Goal: Navigation & Orientation: Find specific page/section

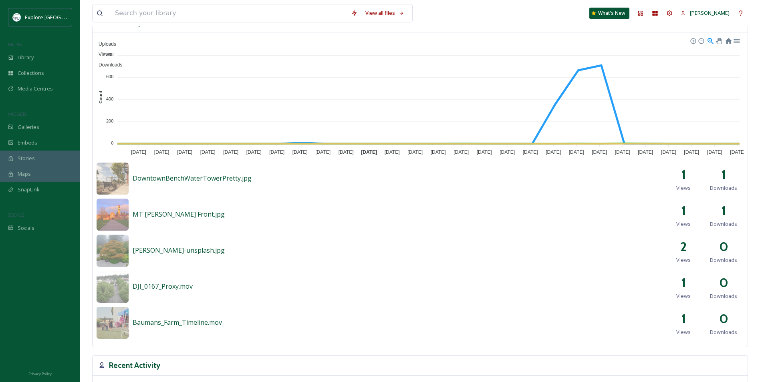
scroll to position [561, 0]
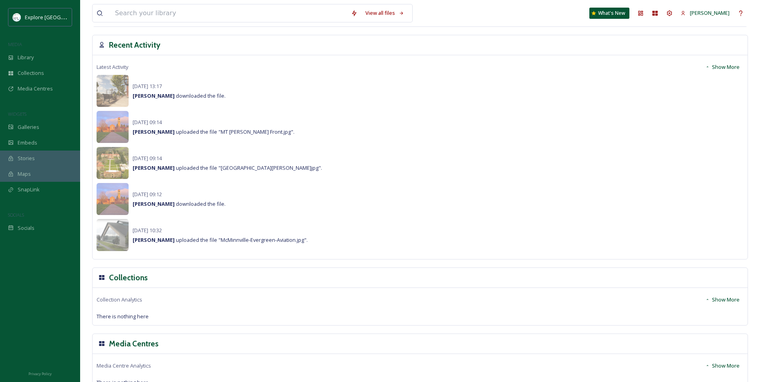
click at [160, 207] on strong "[PERSON_NAME]" at bounding box center [154, 203] width 42 height 7
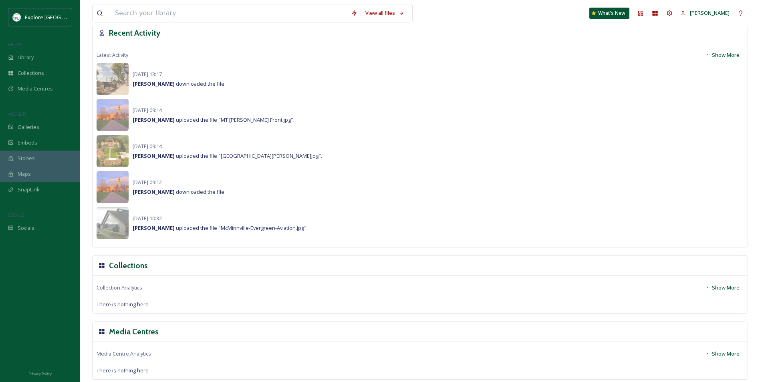
scroll to position [578, 0]
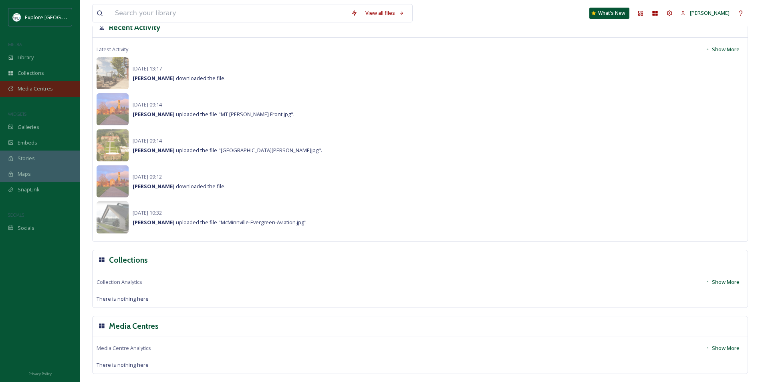
click at [41, 83] on div "Media Centres" at bounding box center [40, 89] width 80 height 16
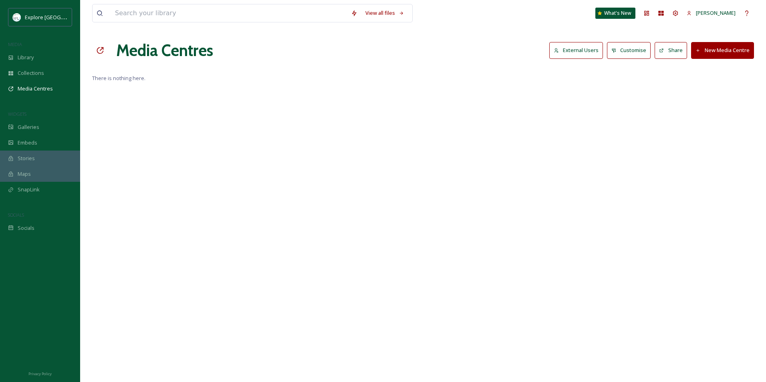
click at [747, 50] on button "New Media Centre" at bounding box center [722, 50] width 63 height 16
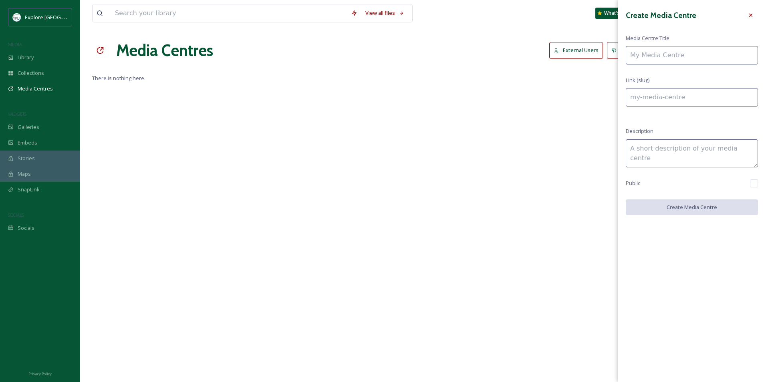
click at [556, 87] on div "View all files What's New [PERSON_NAME] Media Centres External Users Customise …" at bounding box center [423, 191] width 686 height 382
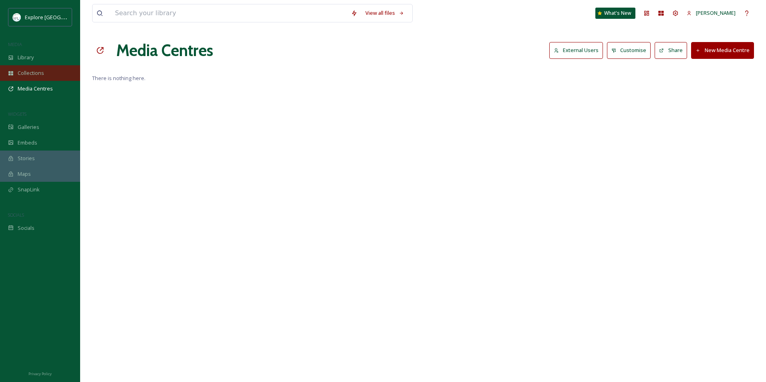
click at [37, 66] on div "Collections" at bounding box center [40, 73] width 80 height 16
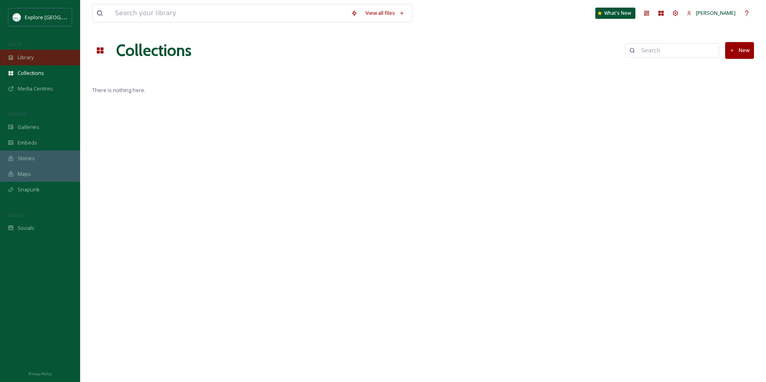
click at [44, 57] on div "Library" at bounding box center [40, 58] width 80 height 16
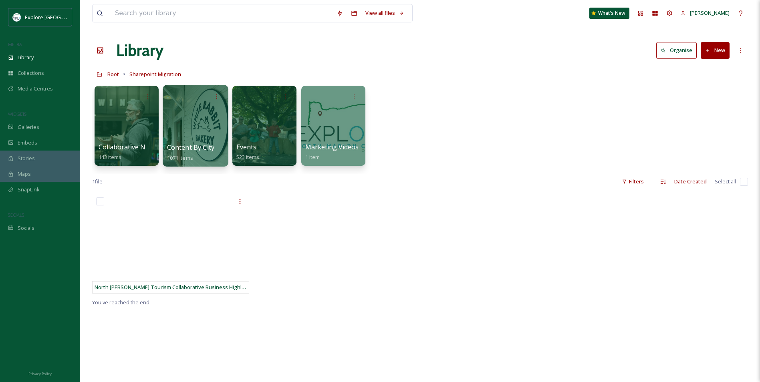
click at [177, 134] on div at bounding box center [195, 126] width 65 height 82
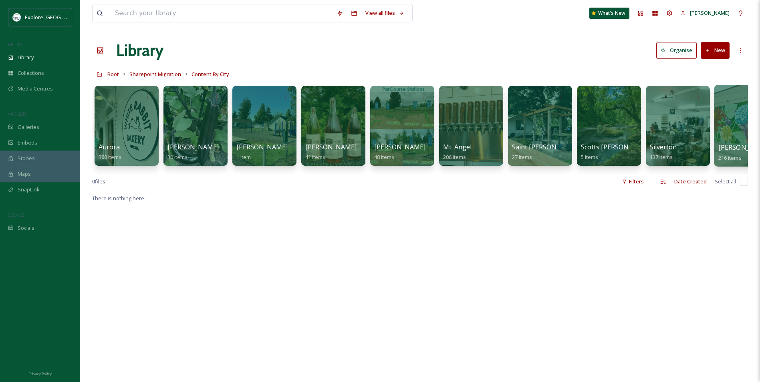
click at [728, 135] on div at bounding box center [746, 126] width 65 height 82
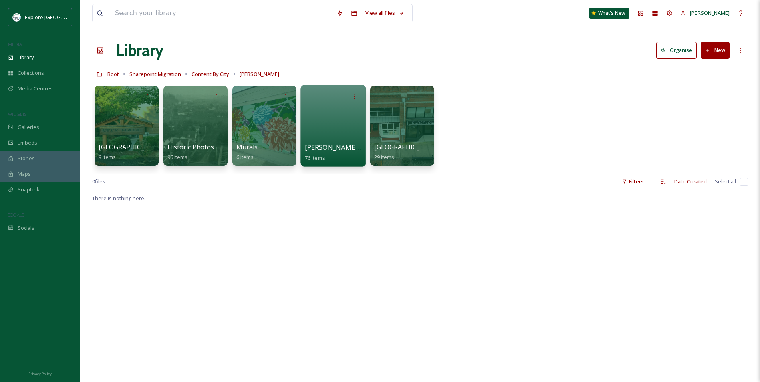
click at [329, 137] on div at bounding box center [332, 126] width 65 height 82
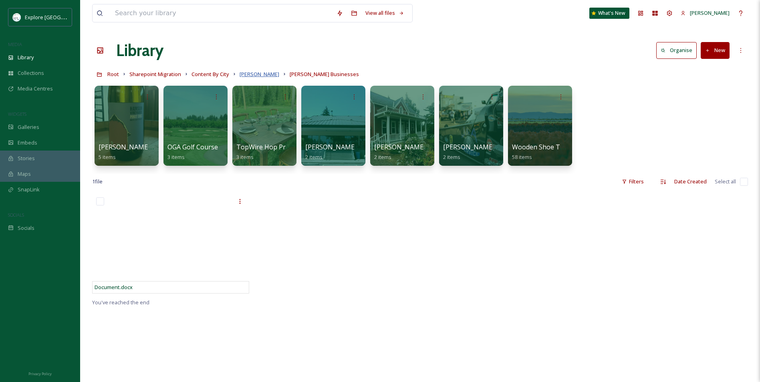
click at [248, 71] on span "[PERSON_NAME]" at bounding box center [259, 73] width 40 height 7
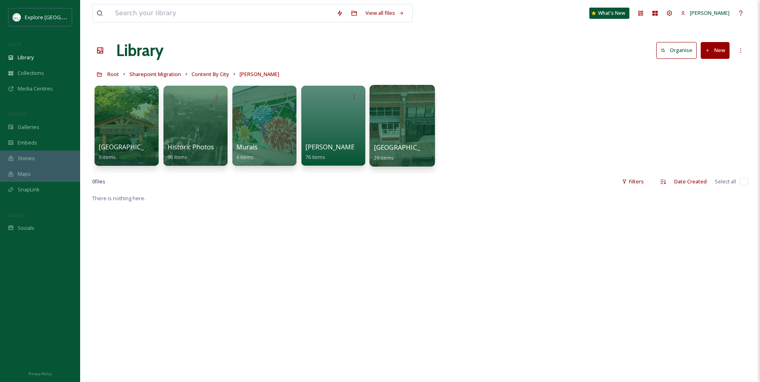
click at [403, 149] on span "[GEOGRAPHIC_DATA] Features" at bounding box center [421, 147] width 95 height 9
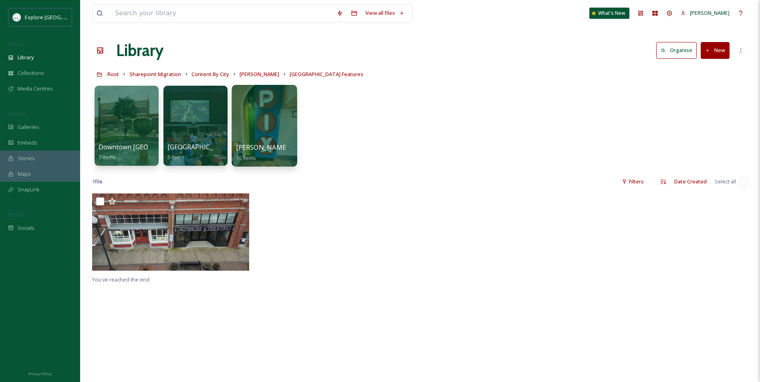
click at [272, 140] on div at bounding box center [263, 126] width 65 height 82
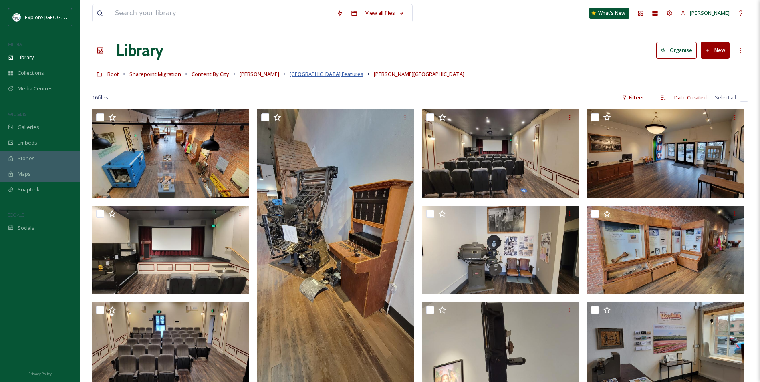
click at [322, 75] on span "[GEOGRAPHIC_DATA] Features" at bounding box center [327, 73] width 74 height 7
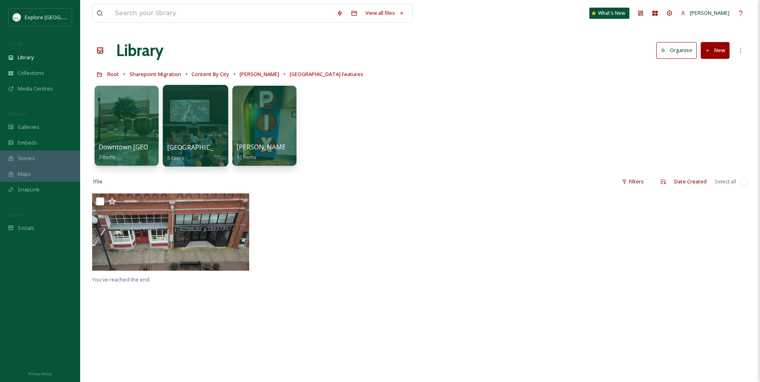
click at [209, 125] on div at bounding box center [195, 126] width 65 height 82
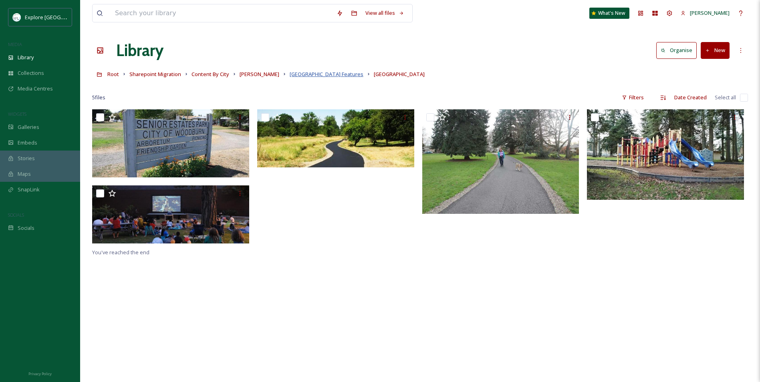
click at [322, 76] on span "[GEOGRAPHIC_DATA] Features" at bounding box center [327, 73] width 74 height 7
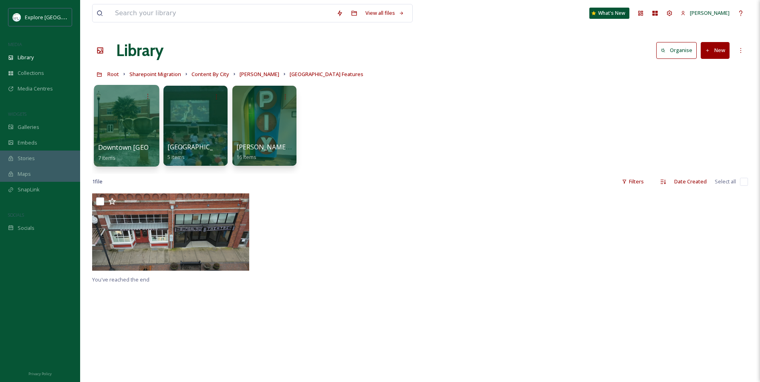
click at [141, 142] on div at bounding box center [126, 126] width 65 height 82
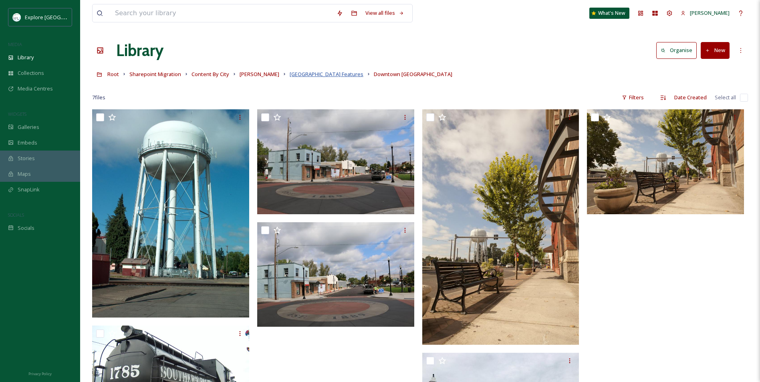
click at [318, 72] on span "[GEOGRAPHIC_DATA] Features" at bounding box center [327, 73] width 74 height 7
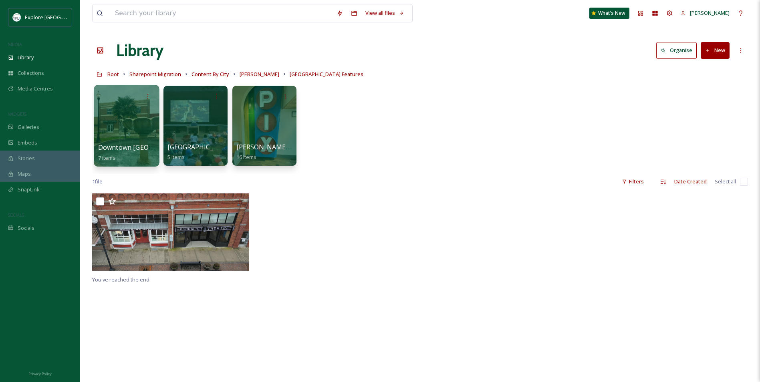
click at [137, 139] on div at bounding box center [126, 126] width 65 height 82
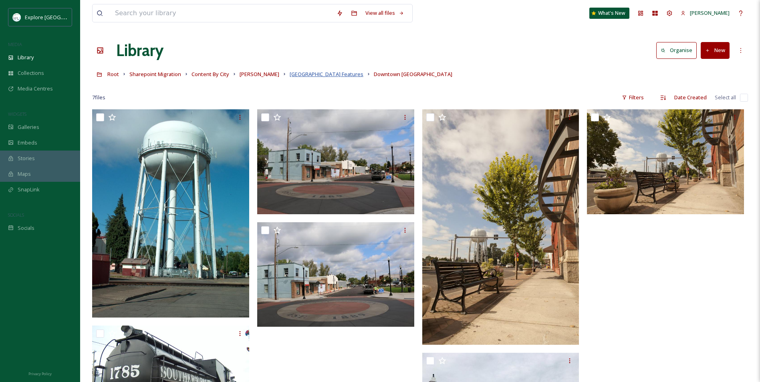
click at [298, 73] on span "[GEOGRAPHIC_DATA] Features" at bounding box center [327, 73] width 74 height 7
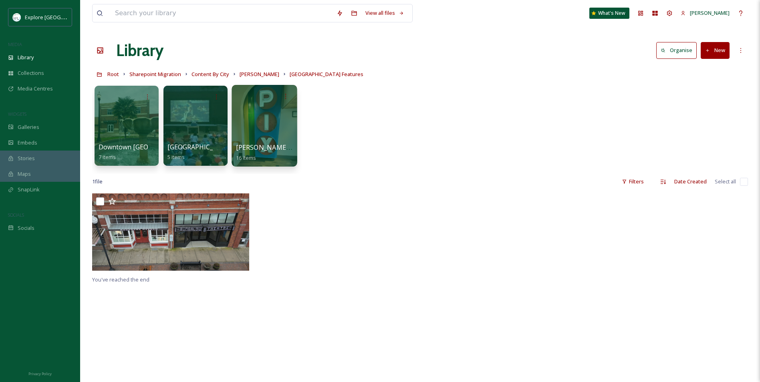
click at [290, 134] on div at bounding box center [263, 126] width 65 height 82
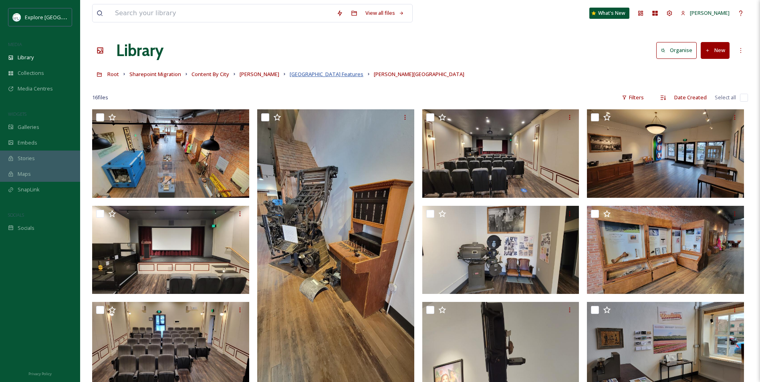
click at [300, 77] on span "[GEOGRAPHIC_DATA] Features" at bounding box center [327, 73] width 74 height 7
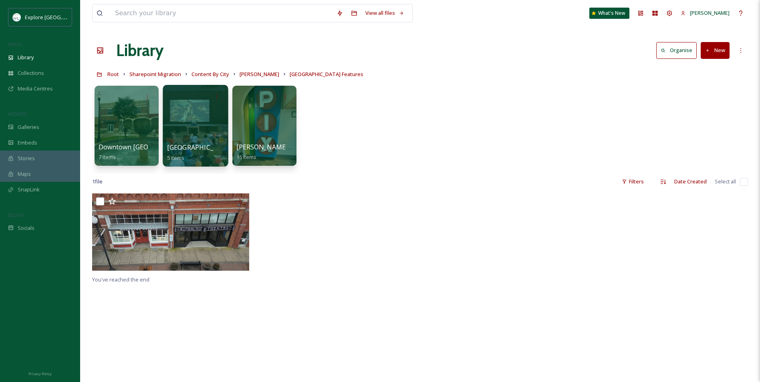
click at [208, 117] on div at bounding box center [195, 126] width 65 height 82
